Goal: Information Seeking & Learning: Obtain resource

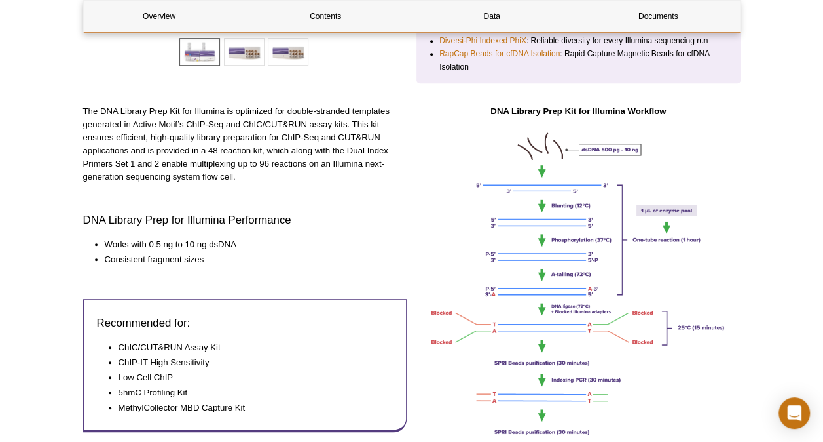
scroll to position [373, 0]
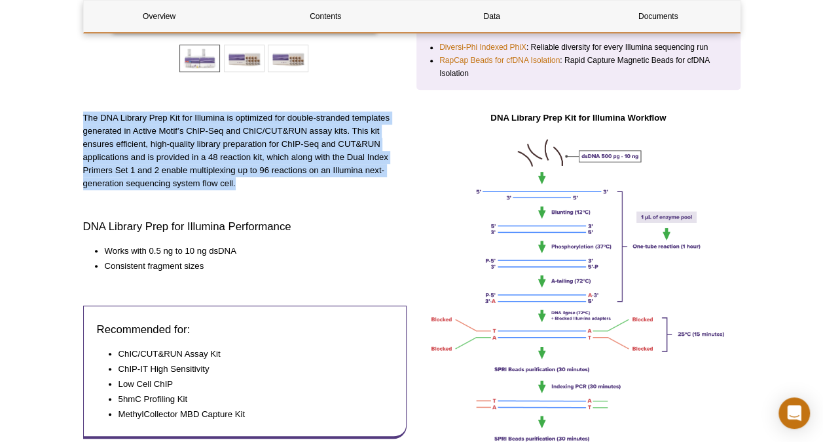
drag, startPoint x: 86, startPoint y: 123, endPoint x: 241, endPoint y: 182, distance: 166.1
click at [241, 182] on p "The DNA Library Prep Kit for Illumina is optimized for double-stranded template…" at bounding box center [245, 150] width 324 height 79
drag, startPoint x: 241, startPoint y: 182, endPoint x: 198, endPoint y: 181, distance: 43.3
click at [198, 181] on p "The DNA Library Prep Kit for Illumina is optimized for double-stranded template…" at bounding box center [245, 150] width 324 height 79
click at [233, 180] on p "The DNA Library Prep Kit for Illumina is optimized for double-stranded template…" at bounding box center [245, 150] width 324 height 79
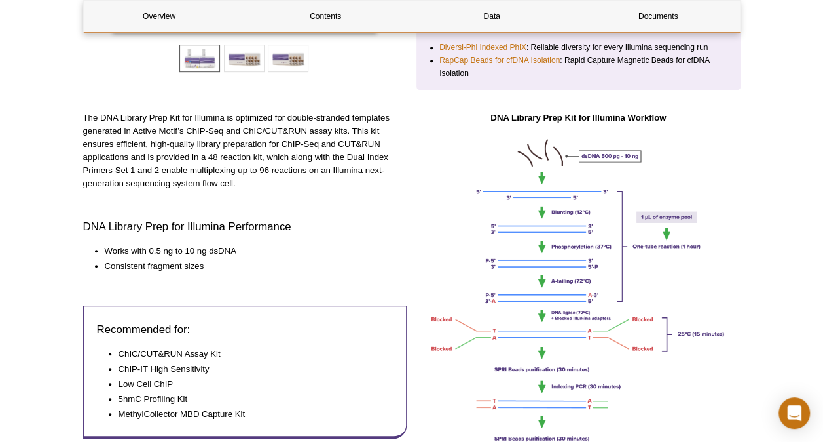
click at [236, 179] on p "The DNA Library Prep Kit for Illumina is optimized for double-stranded template…" at bounding box center [245, 150] width 324 height 79
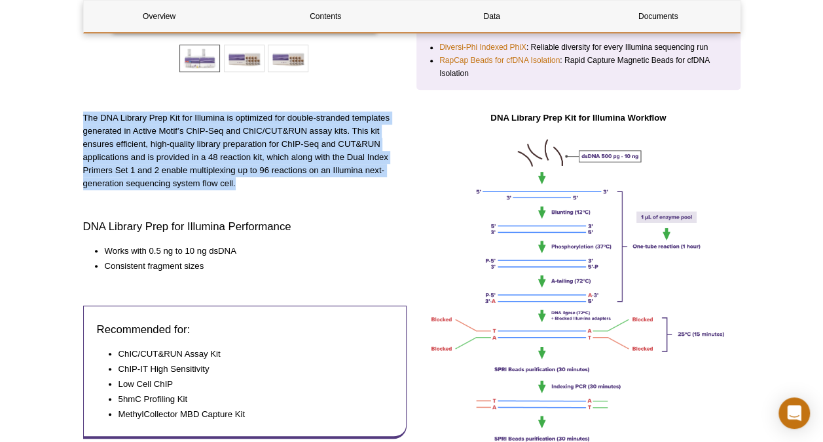
drag, startPoint x: 235, startPoint y: 180, endPoint x: 70, endPoint y: 107, distance: 180.1
drag, startPoint x: 70, startPoint y: 107, endPoint x: 119, endPoint y: 124, distance: 51.4
click at [118, 125] on p "The DNA Library Prep Kit for Illumina is optimized for double-stranded template…" at bounding box center [245, 150] width 324 height 79
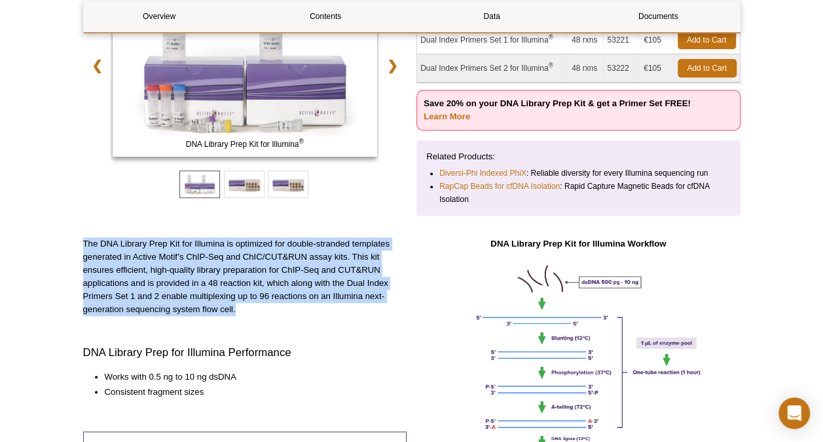
scroll to position [66, 0]
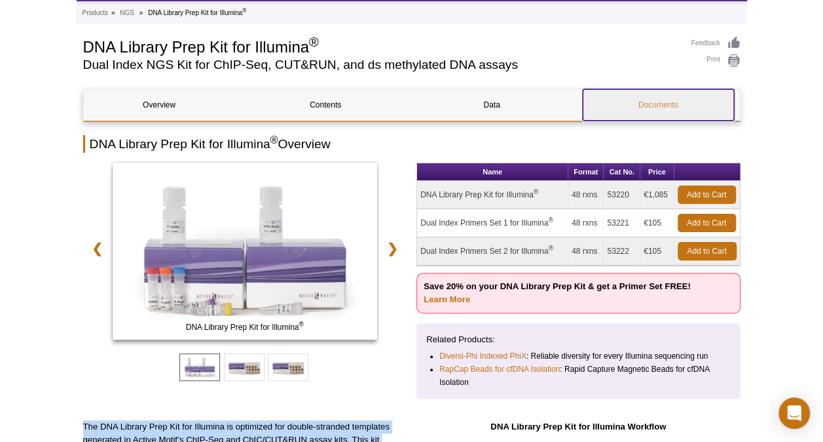
click at [630, 106] on link "Documents" at bounding box center [658, 104] width 151 height 31
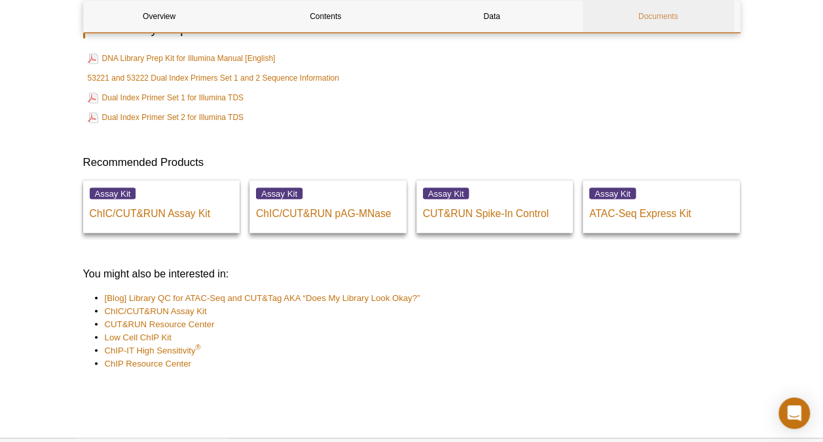
scroll to position [3547, 0]
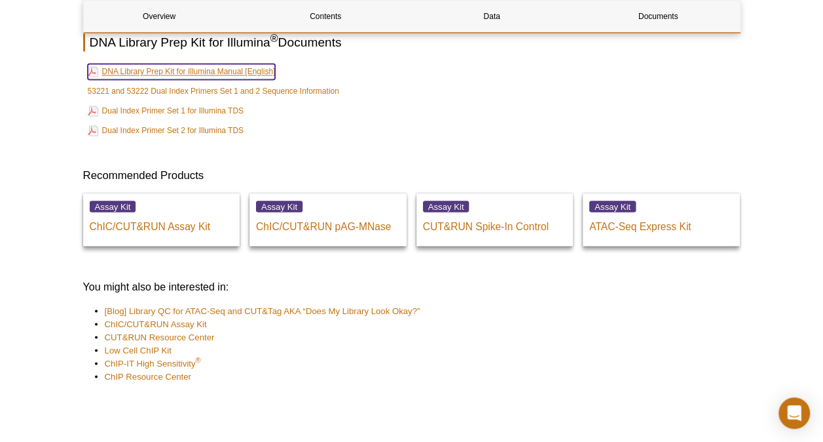
click at [229, 79] on link "DNA Library Prep Kit for Illumina Manual [English]" at bounding box center [182, 72] width 188 height 16
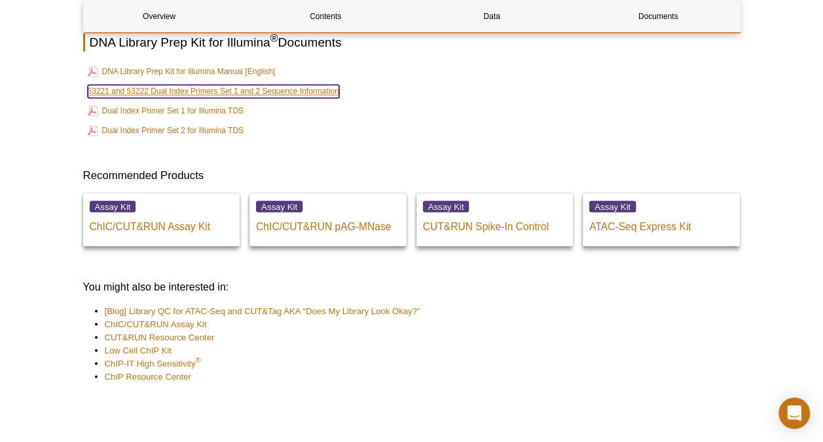
click at [194, 97] on link "53221 and 53222 Dual Index Primers Set 1 and 2 Sequence Information" at bounding box center [214, 91] width 252 height 13
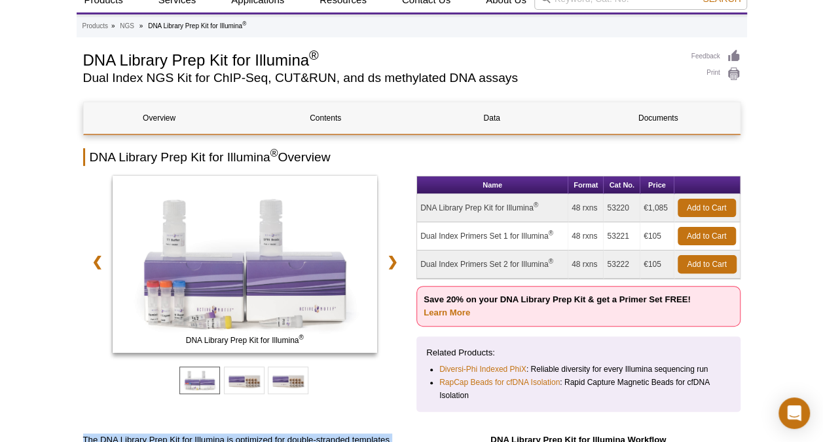
scroll to position [0, 0]
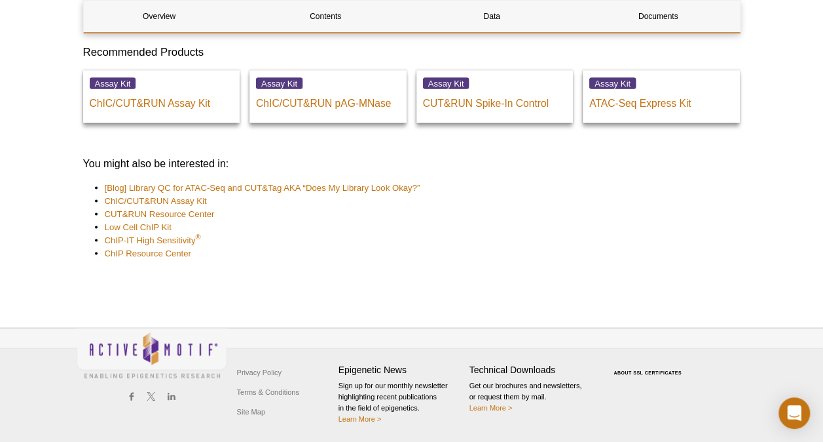
scroll to position [3415, 0]
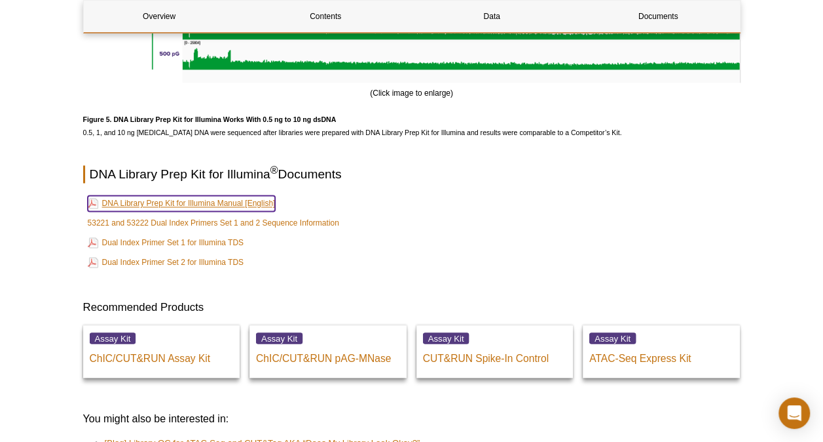
click at [204, 211] on link "DNA Library Prep Kit for Illumina Manual [English]" at bounding box center [182, 203] width 188 height 16
